Goal: Entertainment & Leisure: Consume media (video, audio)

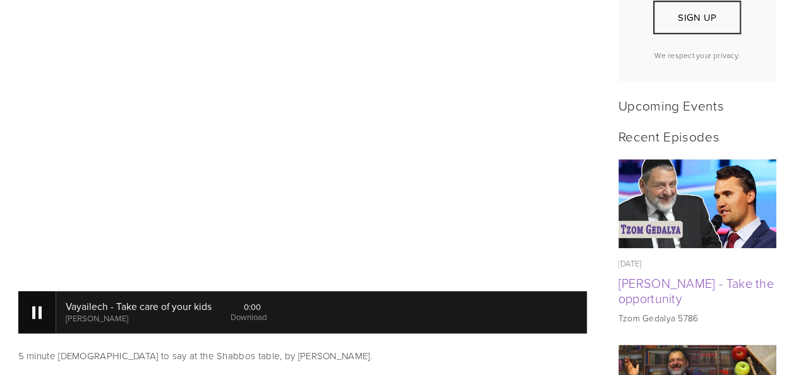
click at [45, 297] on div at bounding box center [37, 312] width 38 height 42
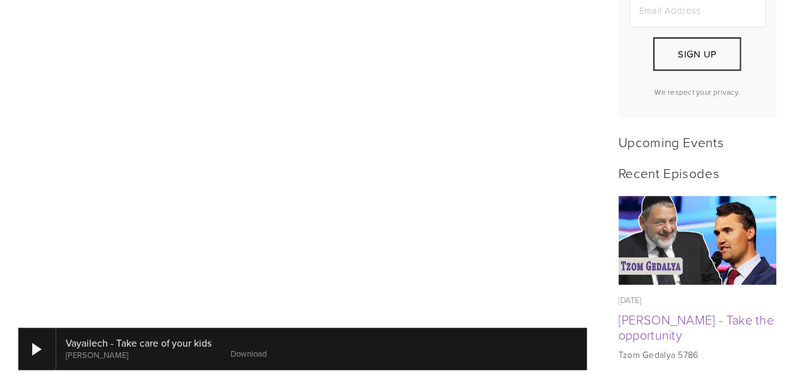
scroll to position [445, 0]
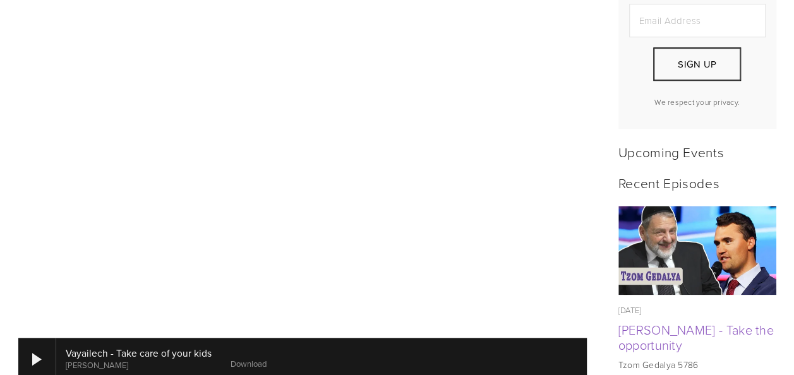
click at [723, 226] on img at bounding box center [697, 250] width 159 height 89
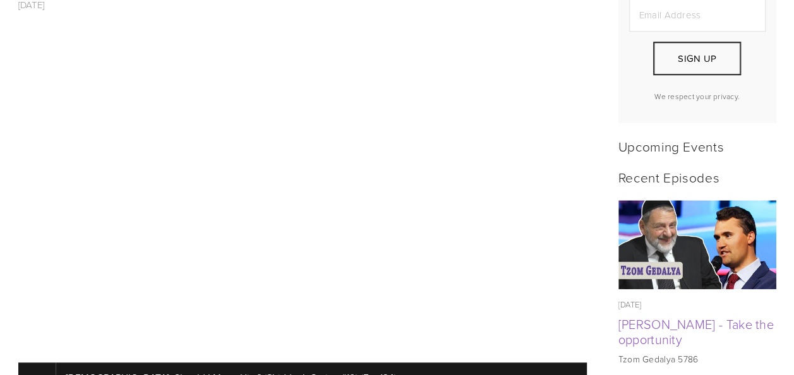
scroll to position [467, 0]
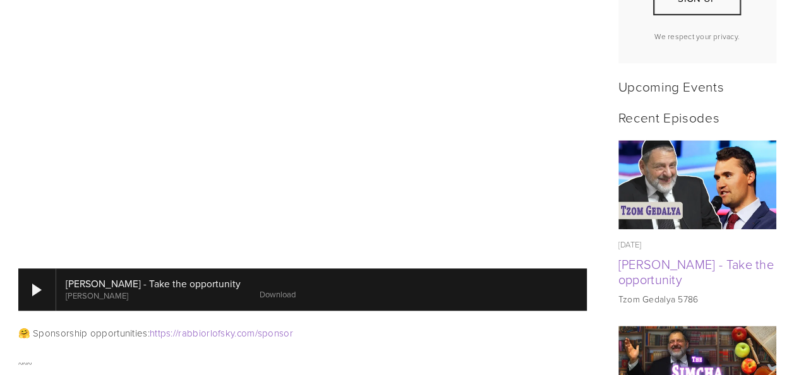
scroll to position [507, 0]
